Goal: Task Accomplishment & Management: Manage account settings

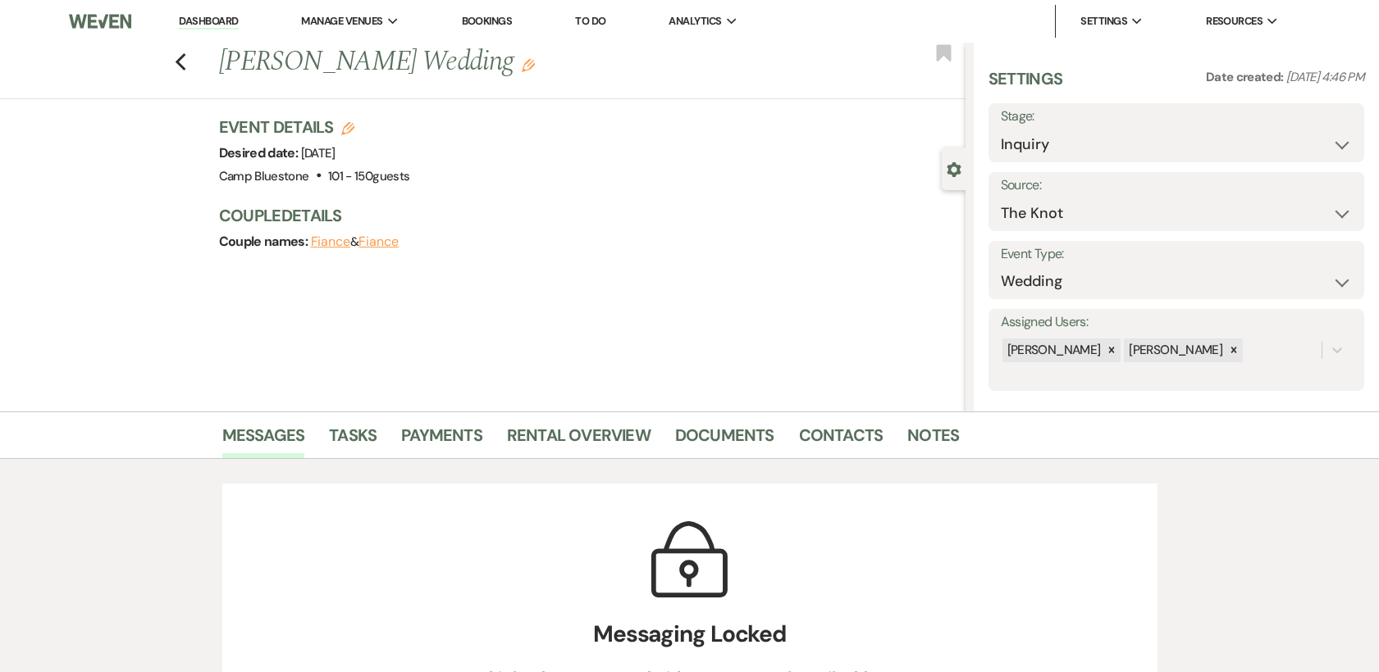
select select "2"
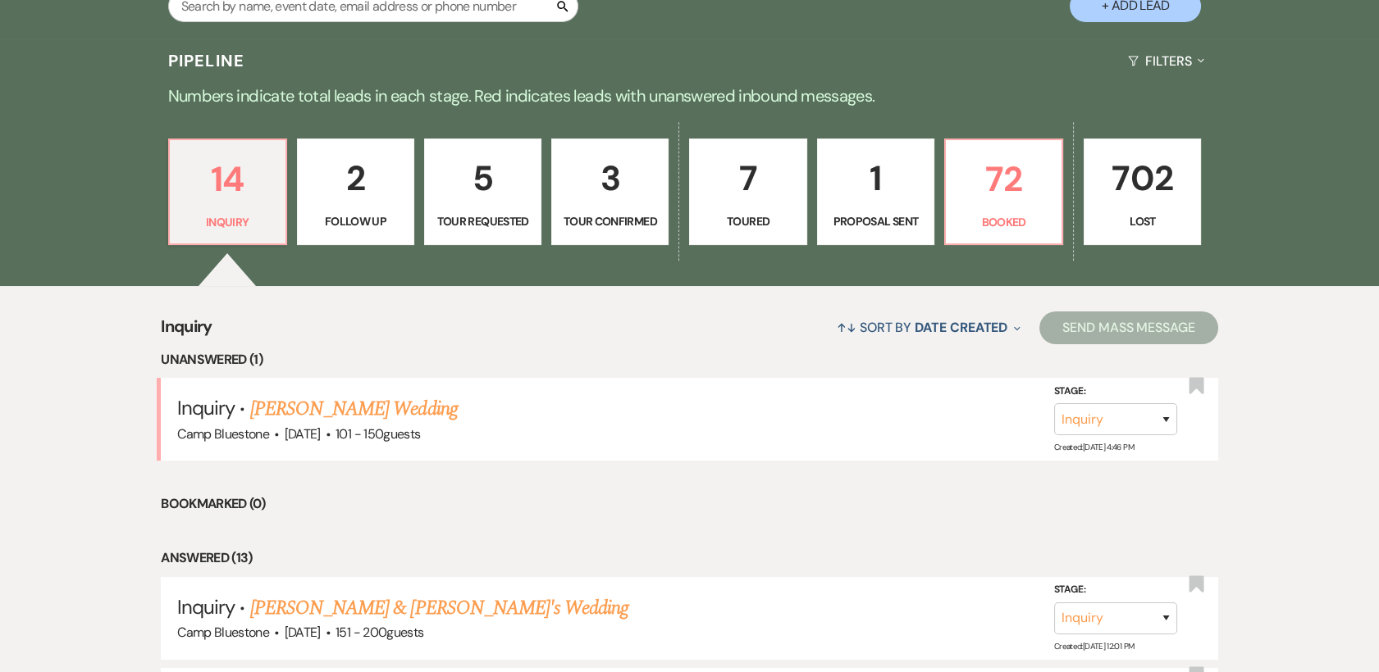
scroll to position [399, 0]
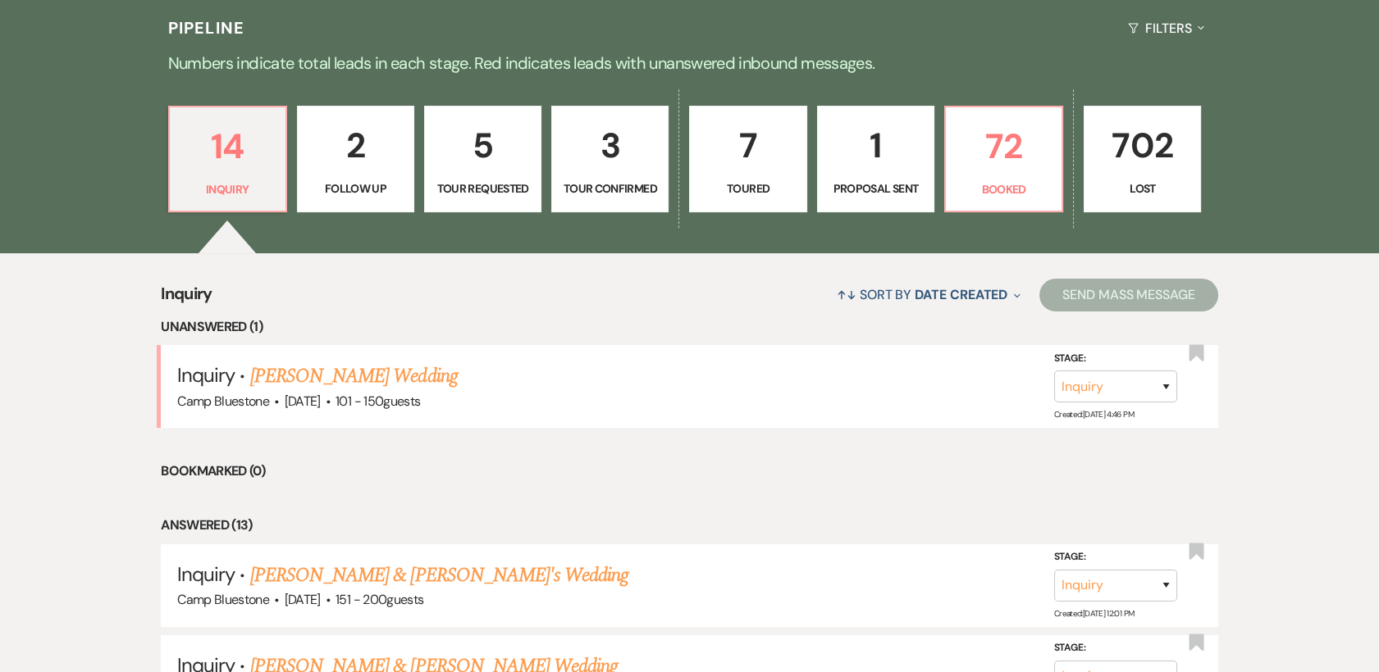
click at [613, 163] on p "3" at bounding box center [610, 145] width 96 height 55
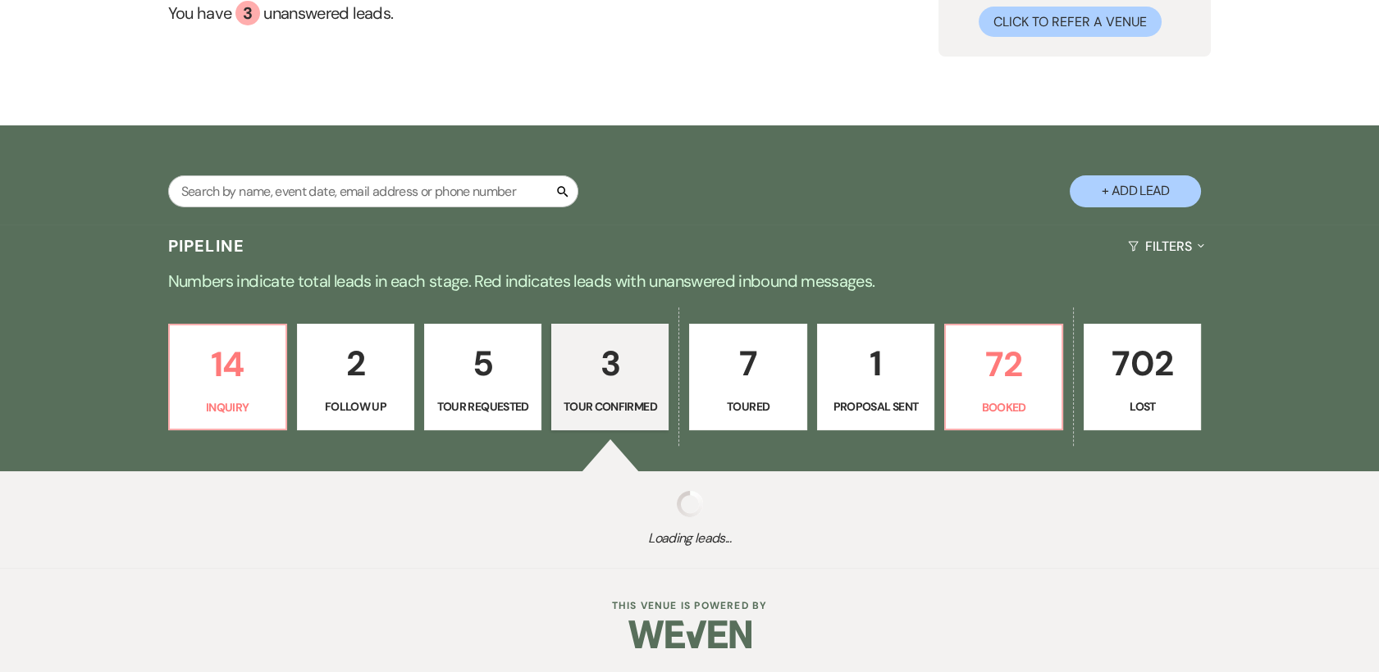
select select "4"
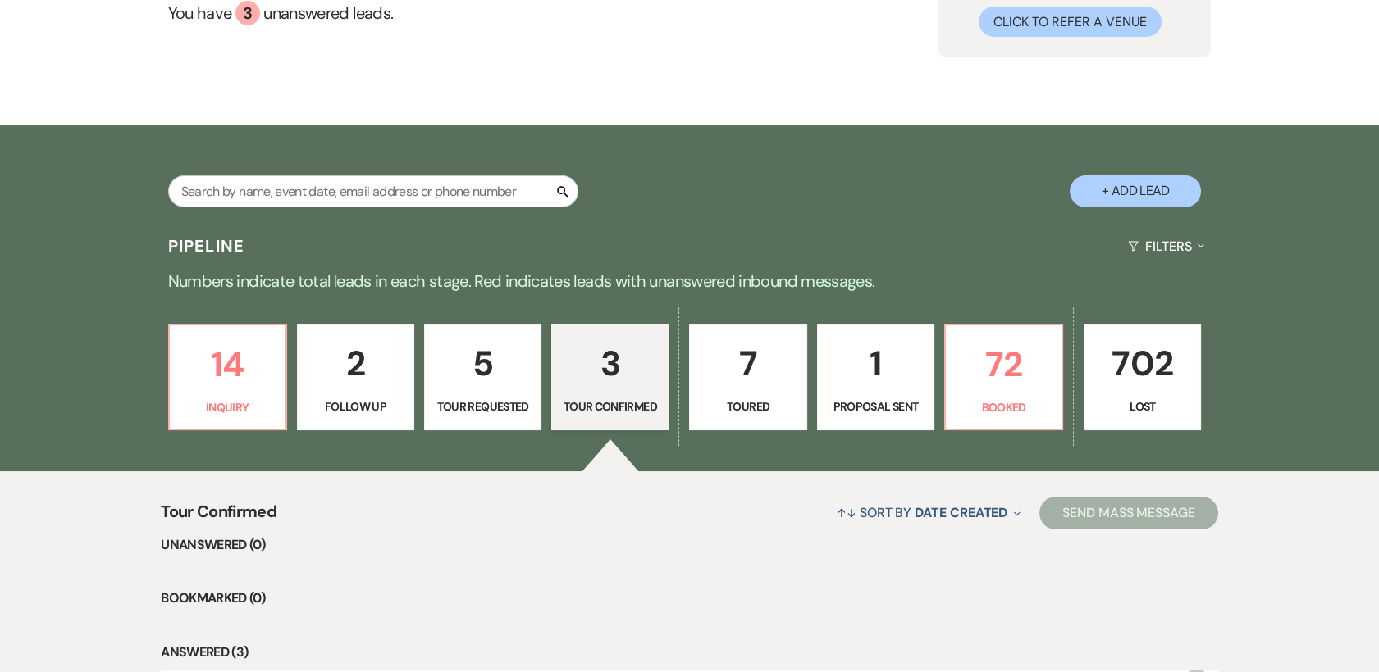
scroll to position [399, 0]
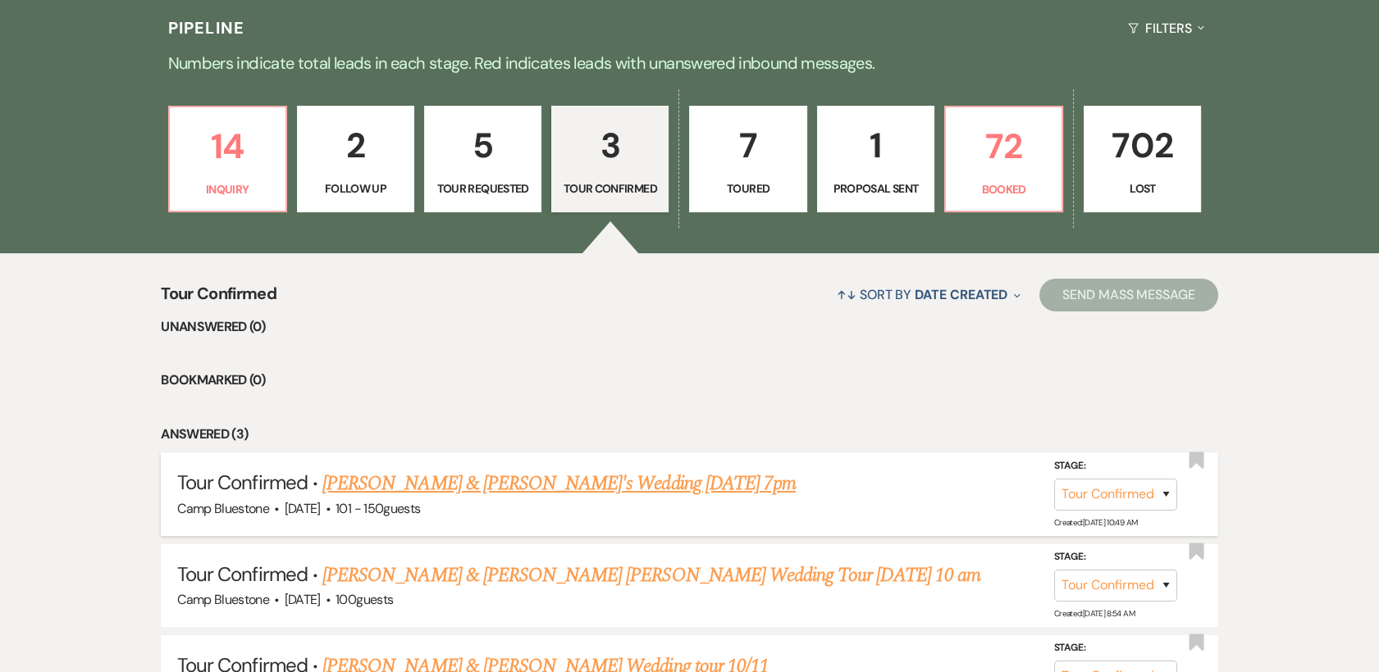
click at [557, 480] on link "Emily Repp & Fiance's Wedding 8-20-25 7pm" at bounding box center [558, 484] width 473 height 30
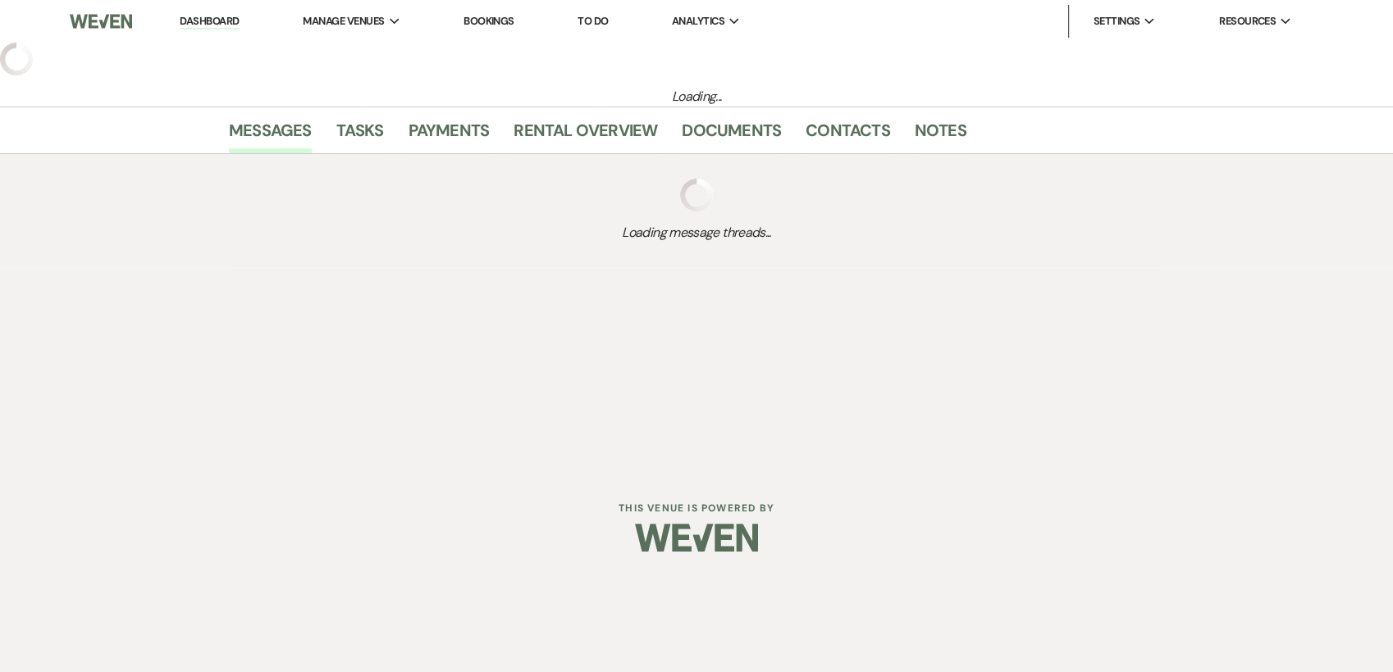
select select "4"
select select "2"
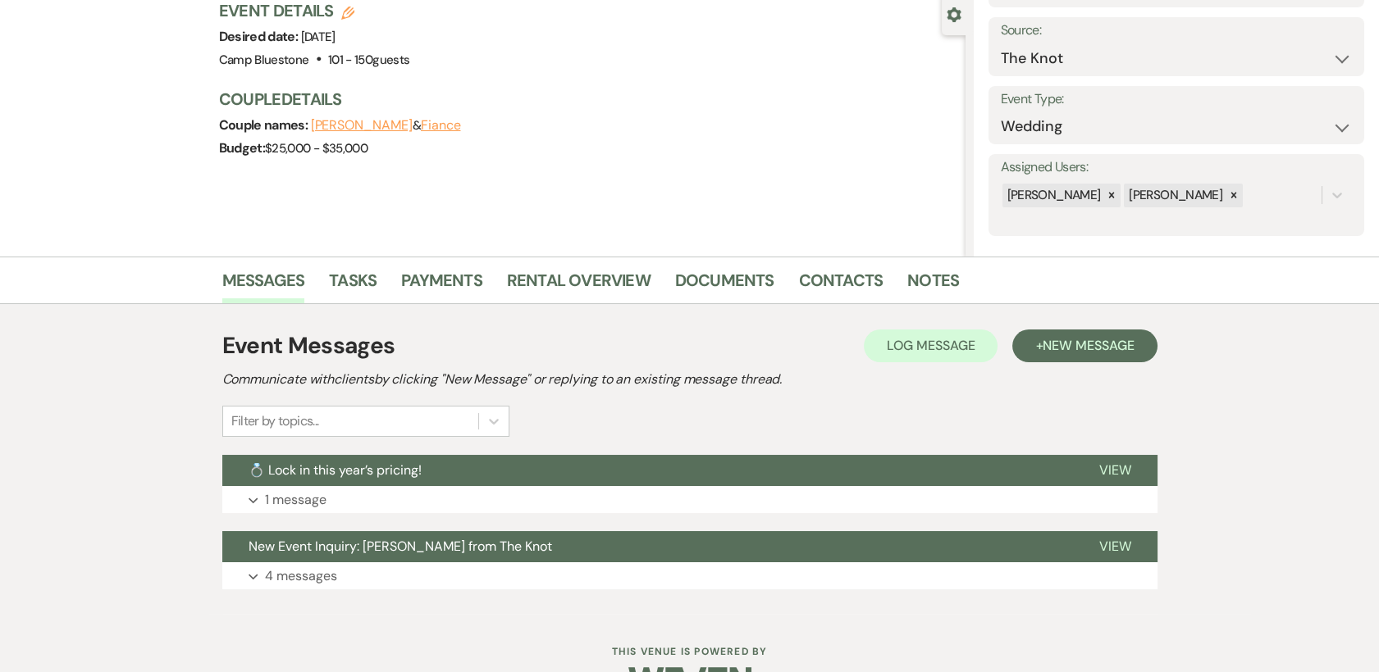
scroll to position [202, 0]
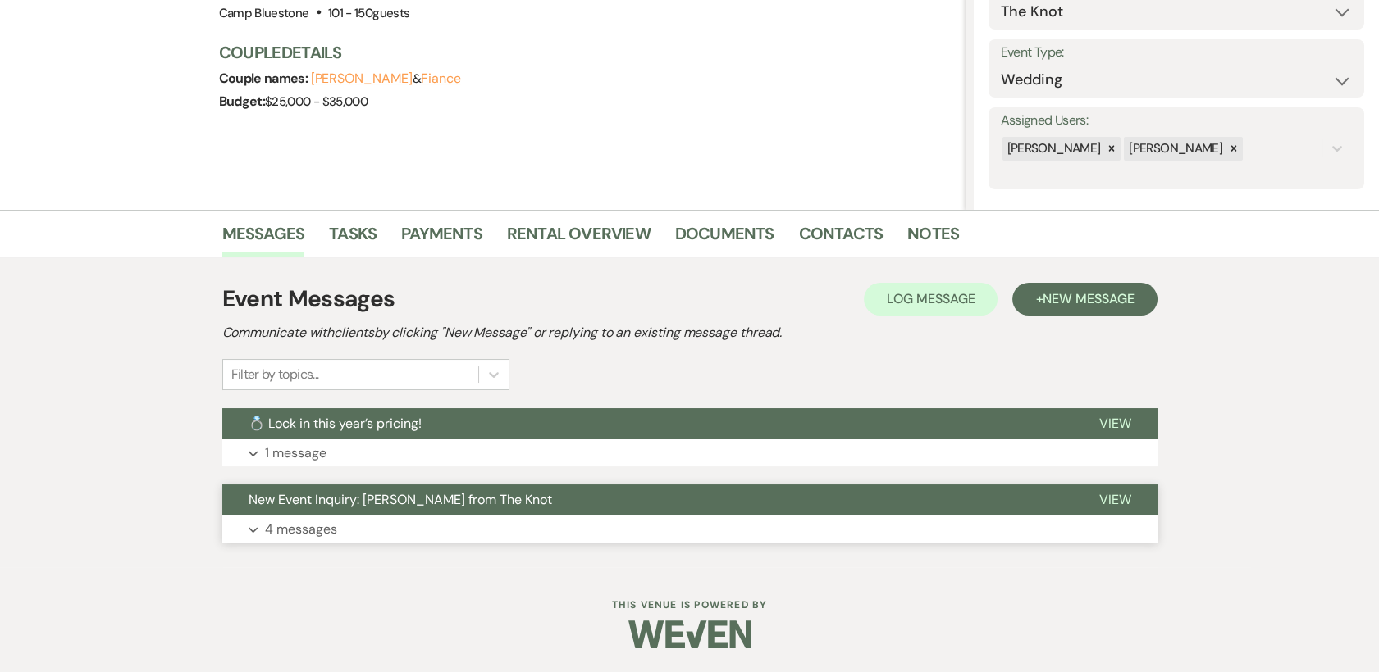
click at [1121, 495] on span "View" at bounding box center [1115, 499] width 32 height 17
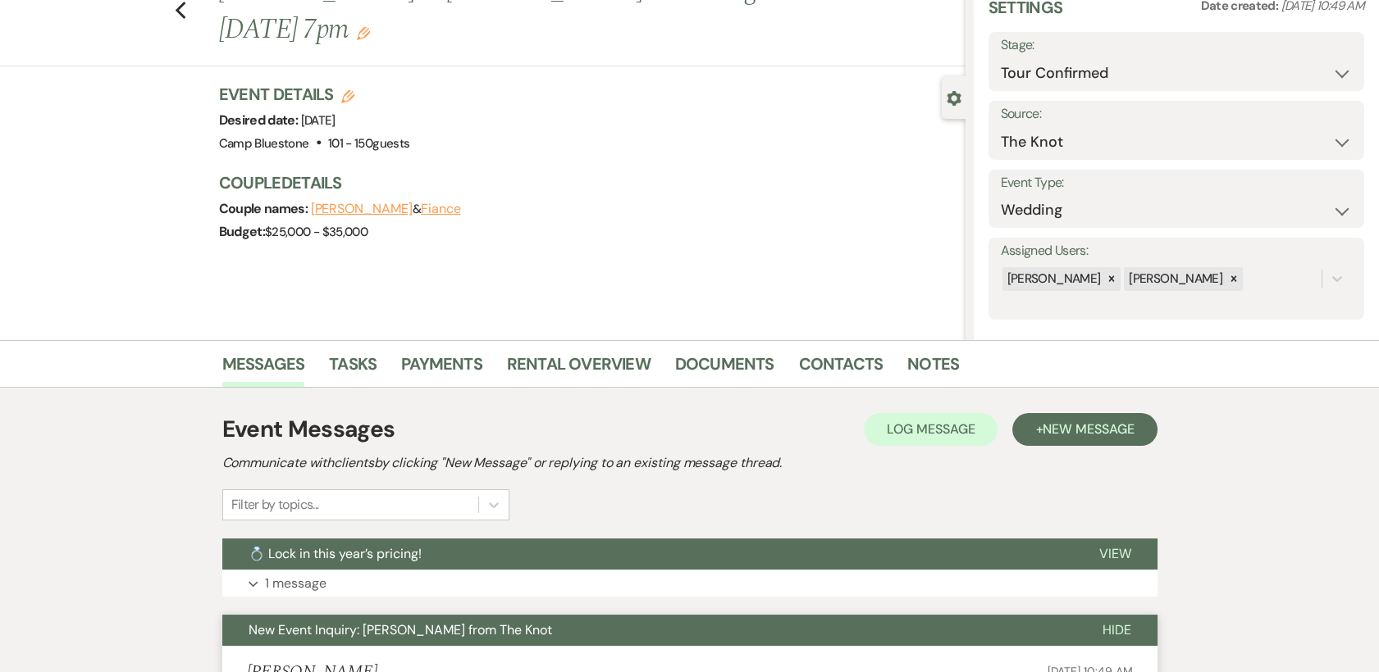
scroll to position [0, 0]
